Goal: Find specific page/section: Find specific page/section

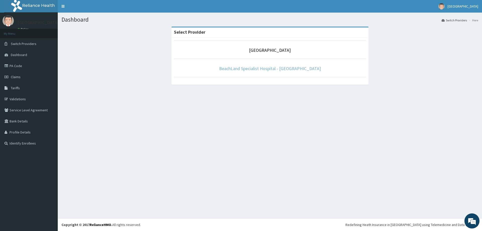
click at [253, 70] on link "BeachLand Specialist Hospital - [GEOGRAPHIC_DATA]" at bounding box center [270, 69] width 102 height 6
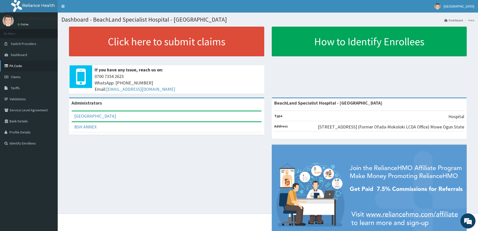
click at [24, 65] on link "PA Code" at bounding box center [29, 65] width 58 height 11
